Goal: Task Accomplishment & Management: Use online tool/utility

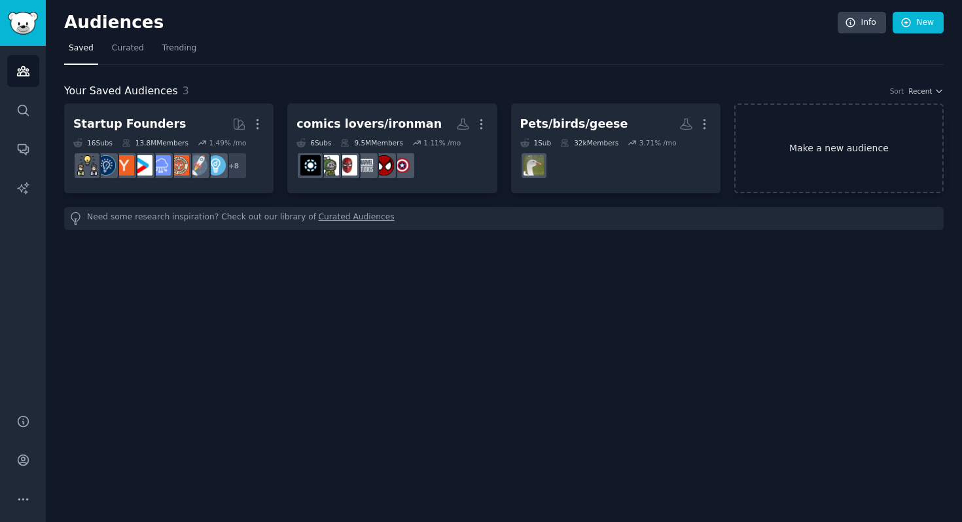
click at [840, 154] on link "Make a new audience" at bounding box center [838, 148] width 209 height 90
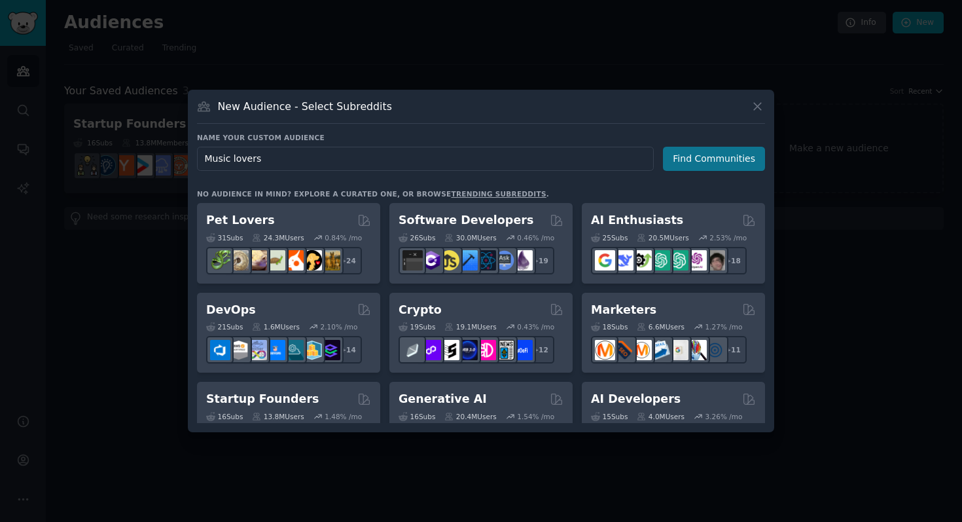
type input "Music lovers"
click at [747, 155] on button "Find Communities" at bounding box center [714, 159] width 102 height 24
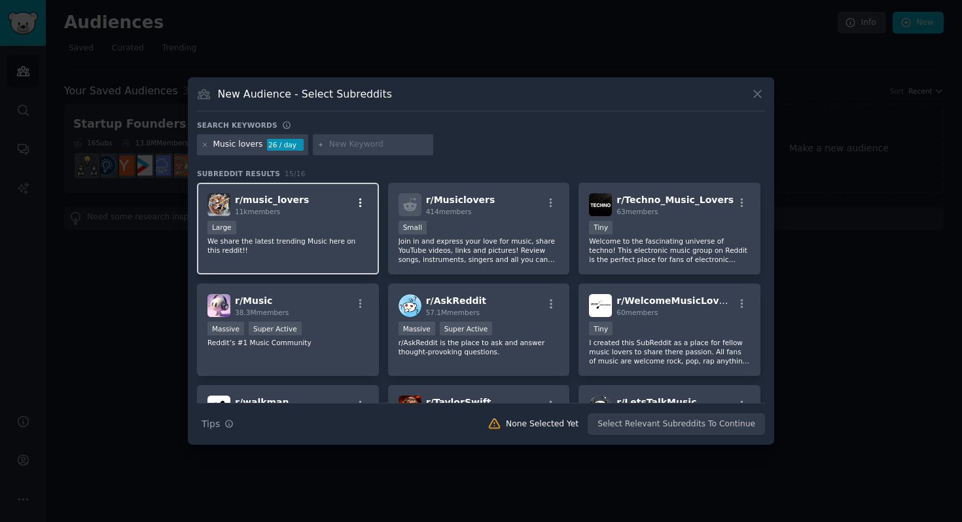
click at [359, 202] on icon "button" at bounding box center [360, 202] width 3 height 9
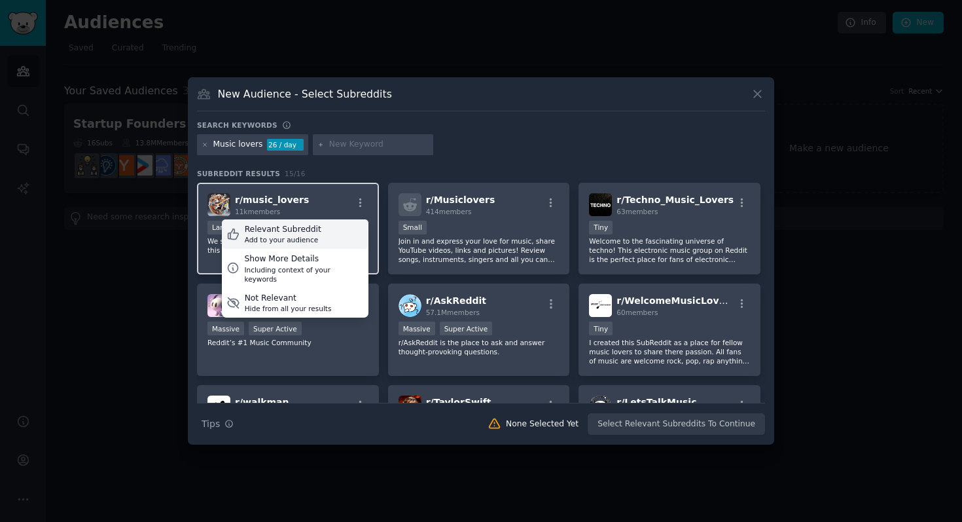
click at [293, 231] on div "Relevant Subreddit" at bounding box center [283, 230] width 77 height 12
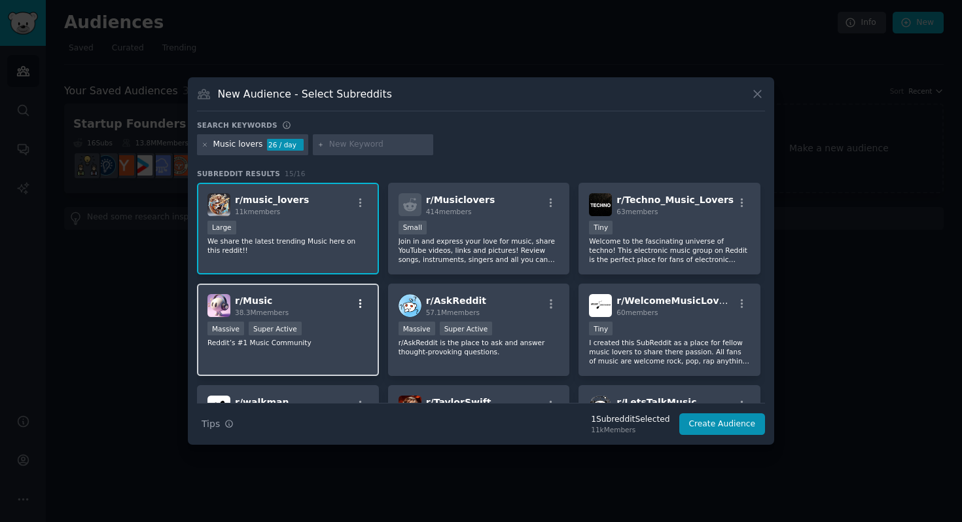
click at [363, 305] on icon "button" at bounding box center [361, 304] width 12 height 12
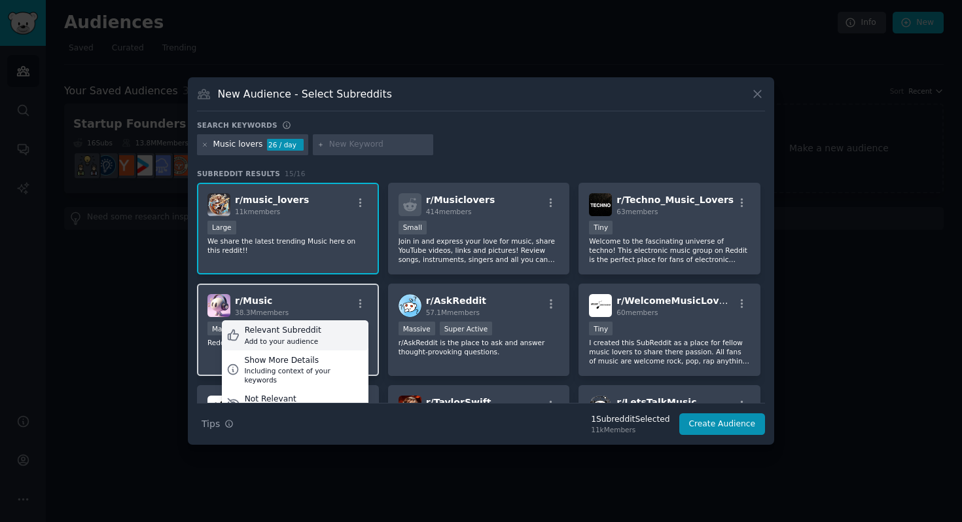
click at [313, 337] on div "Add to your audience" at bounding box center [283, 340] width 77 height 9
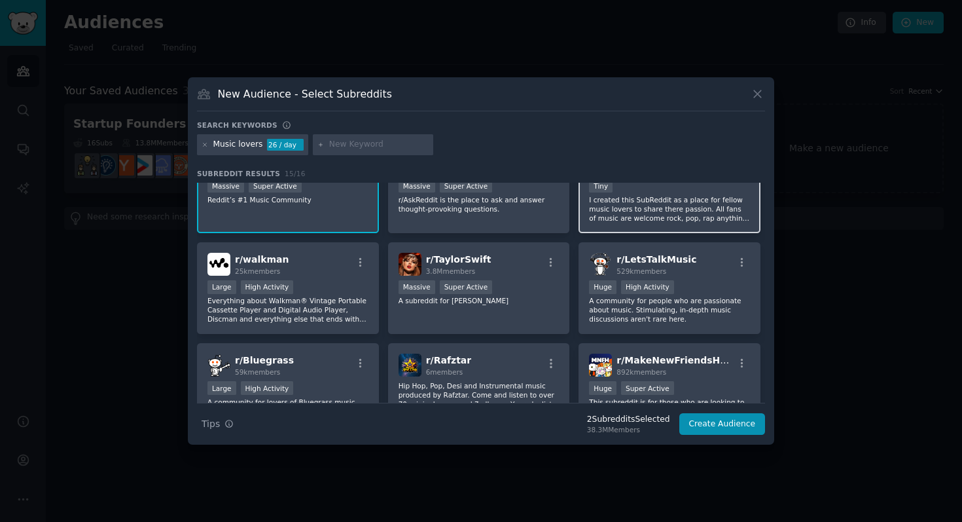
scroll to position [144, 0]
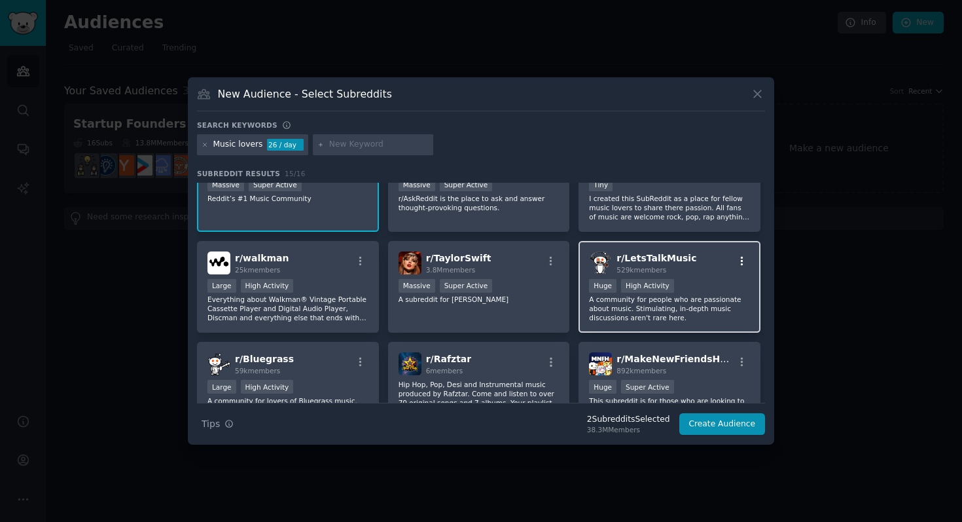
click at [742, 255] on icon "button" at bounding box center [742, 261] width 12 height 12
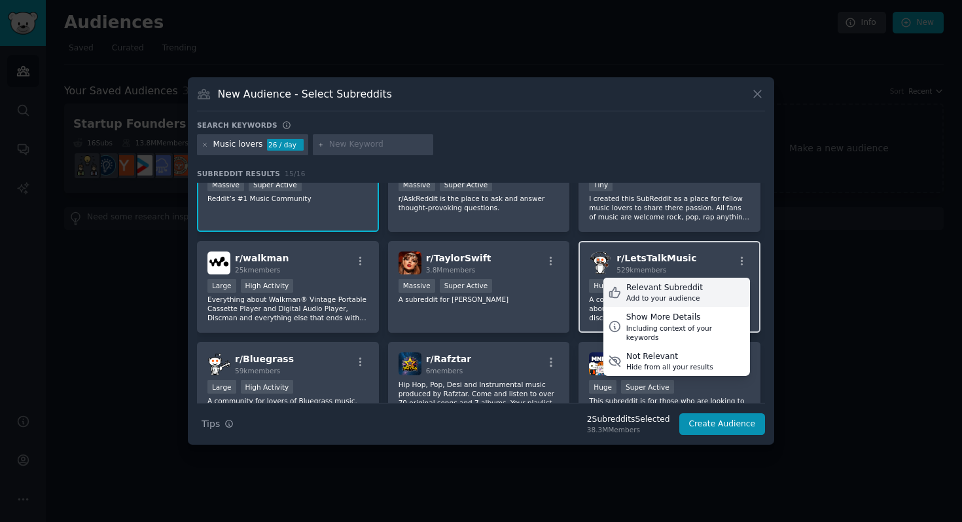
click at [662, 291] on div "Relevant Subreddit" at bounding box center [664, 288] width 77 height 12
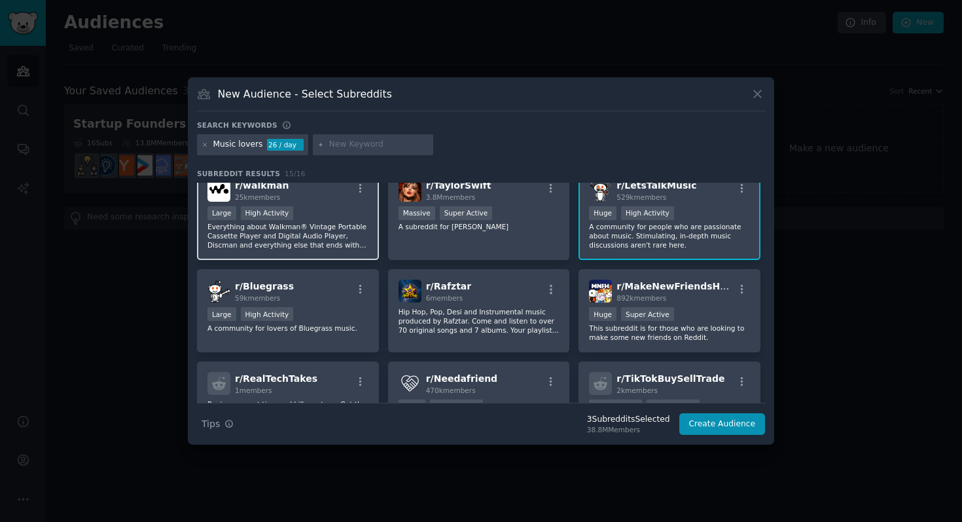
scroll to position [152, 0]
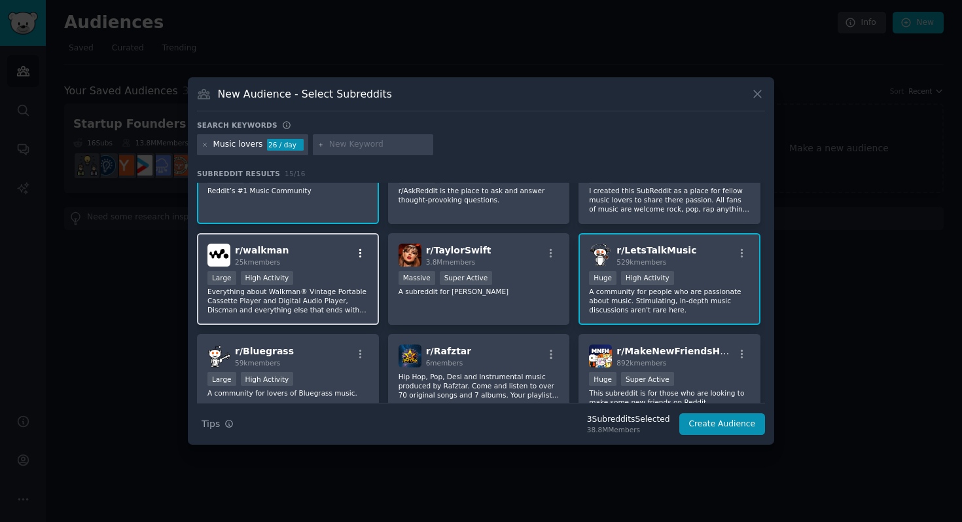
click at [357, 247] on icon "button" at bounding box center [361, 253] width 12 height 12
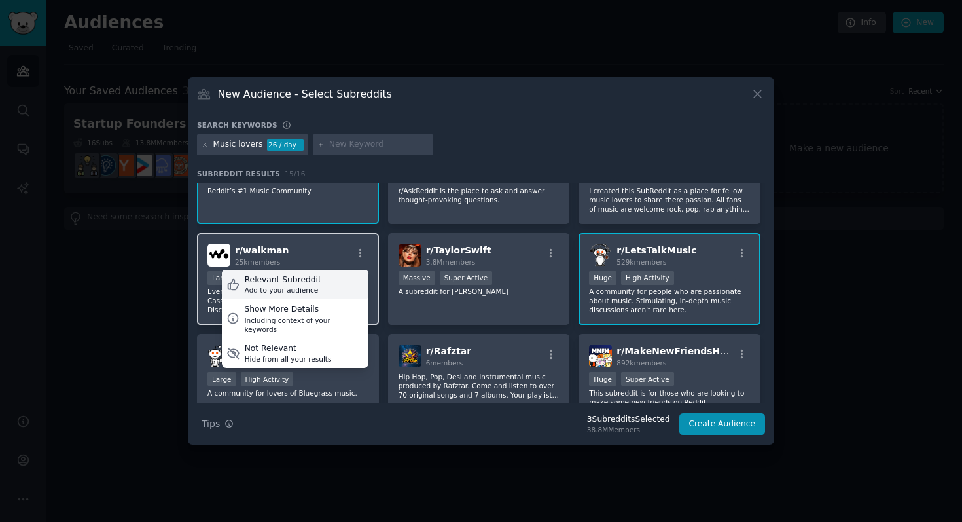
click at [285, 278] on div "Relevant Subreddit" at bounding box center [283, 280] width 77 height 12
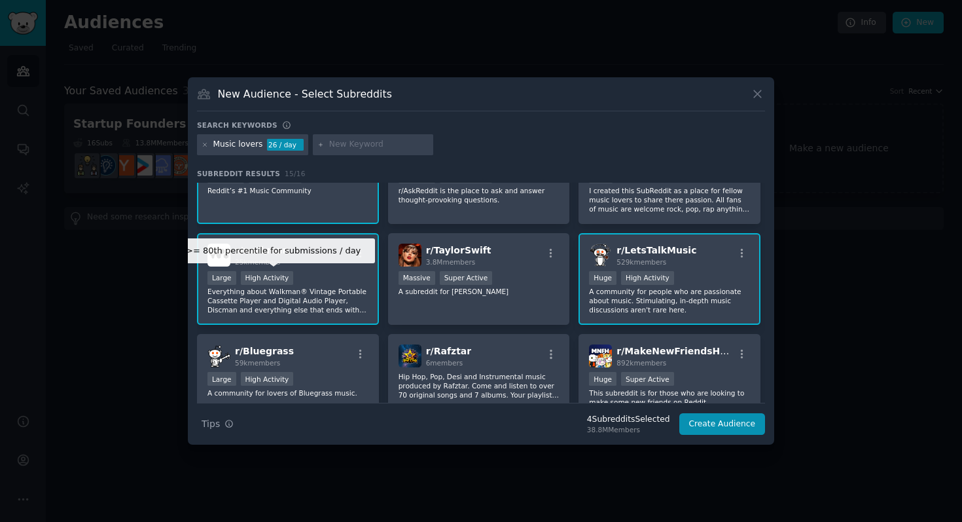
scroll to position [295, 0]
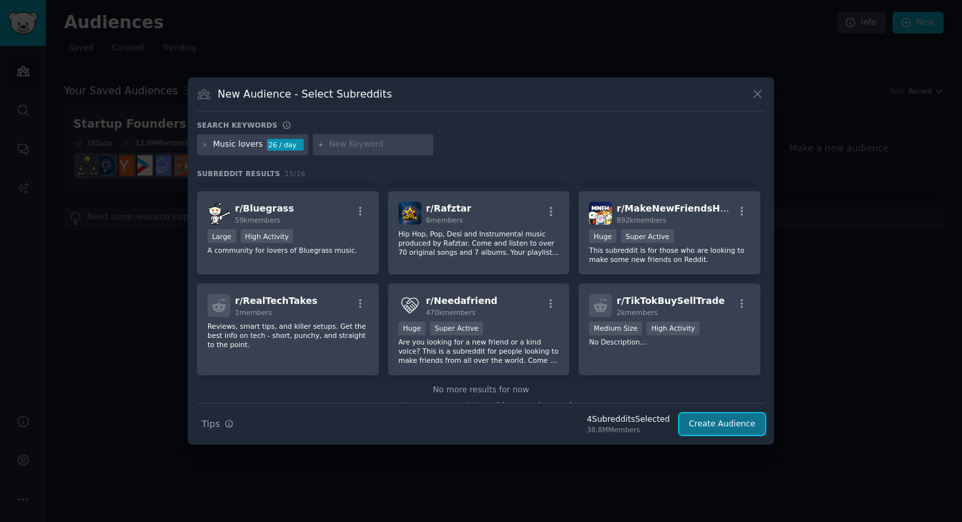
click at [748, 422] on button "Create Audience" at bounding box center [722, 424] width 86 height 22
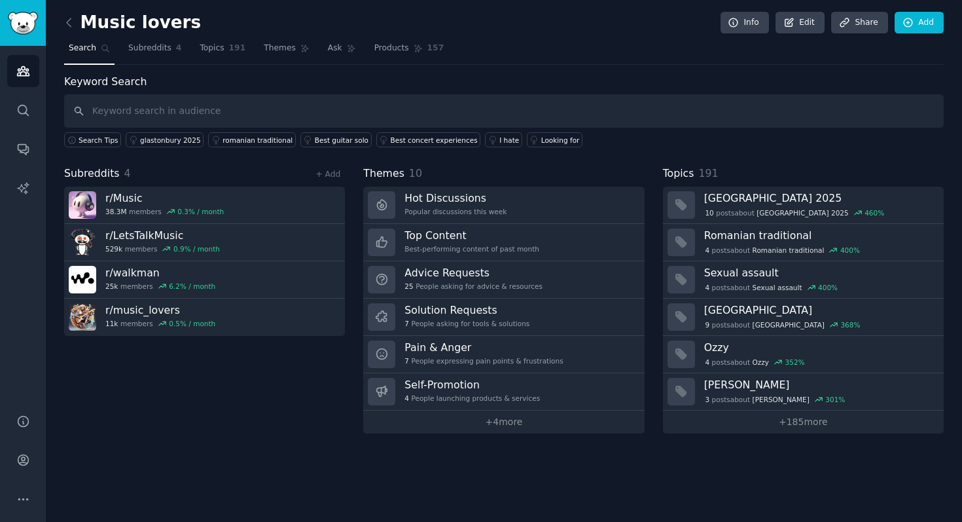
click at [259, 117] on input "text" at bounding box center [504, 110] width 880 height 33
type input "Spotify"
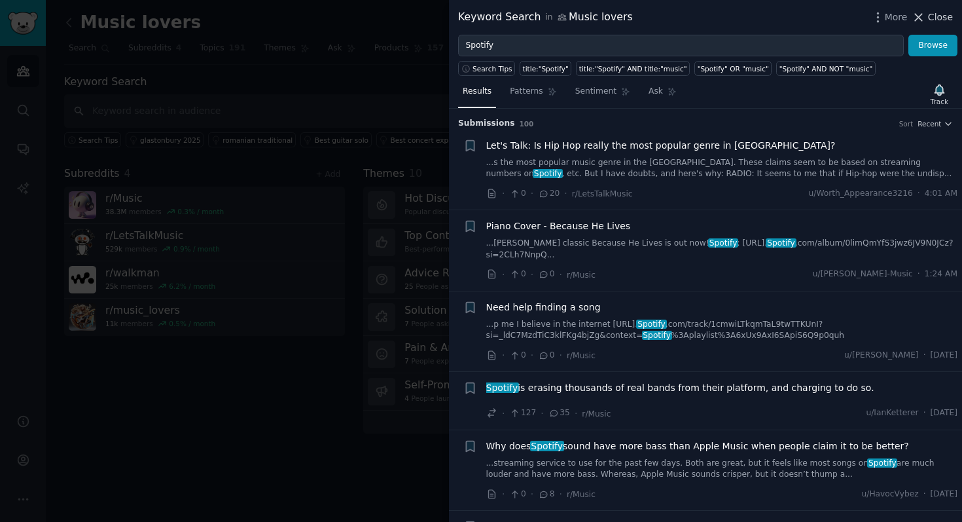
click at [945, 23] on span "Close" at bounding box center [940, 17] width 25 height 14
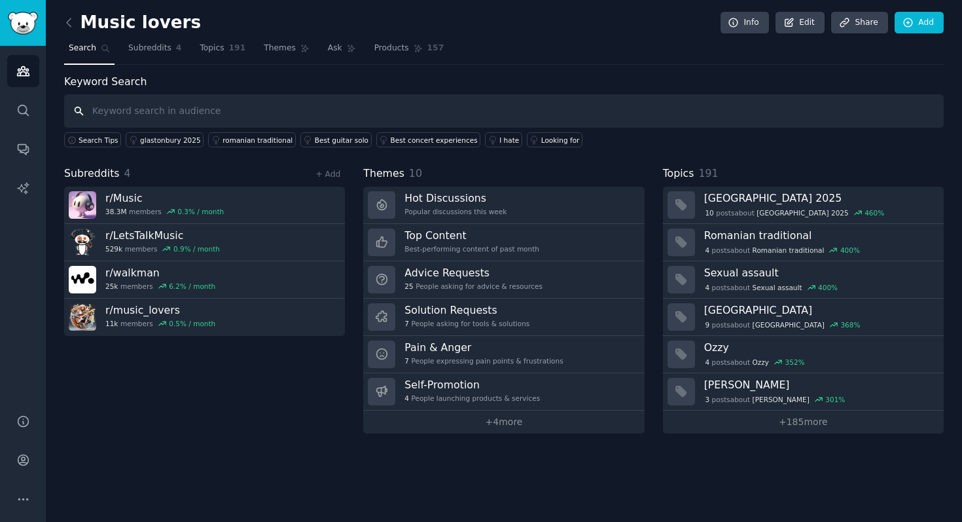
click at [178, 110] on input "text" at bounding box center [504, 110] width 880 height 33
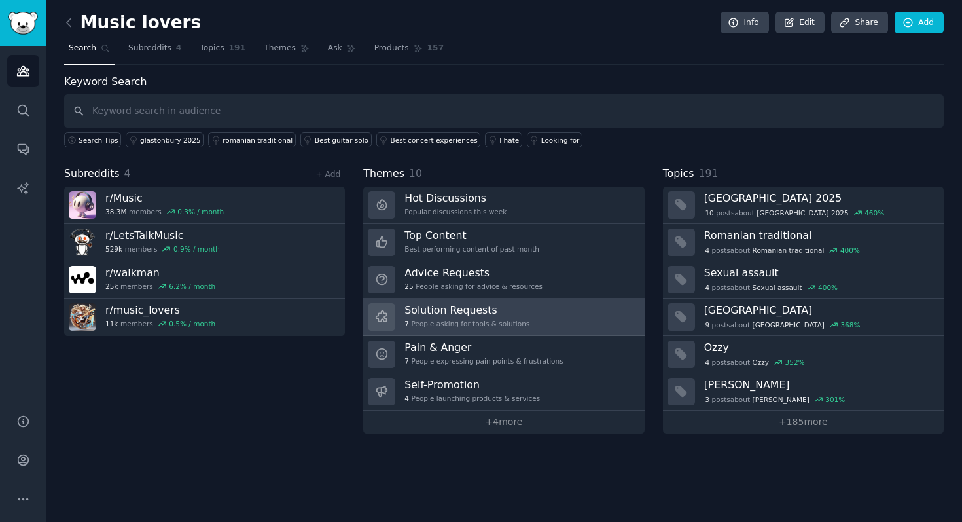
click at [468, 312] on h3 "Solution Requests" at bounding box center [467, 310] width 125 height 14
